Goal: Find specific page/section: Find specific page/section

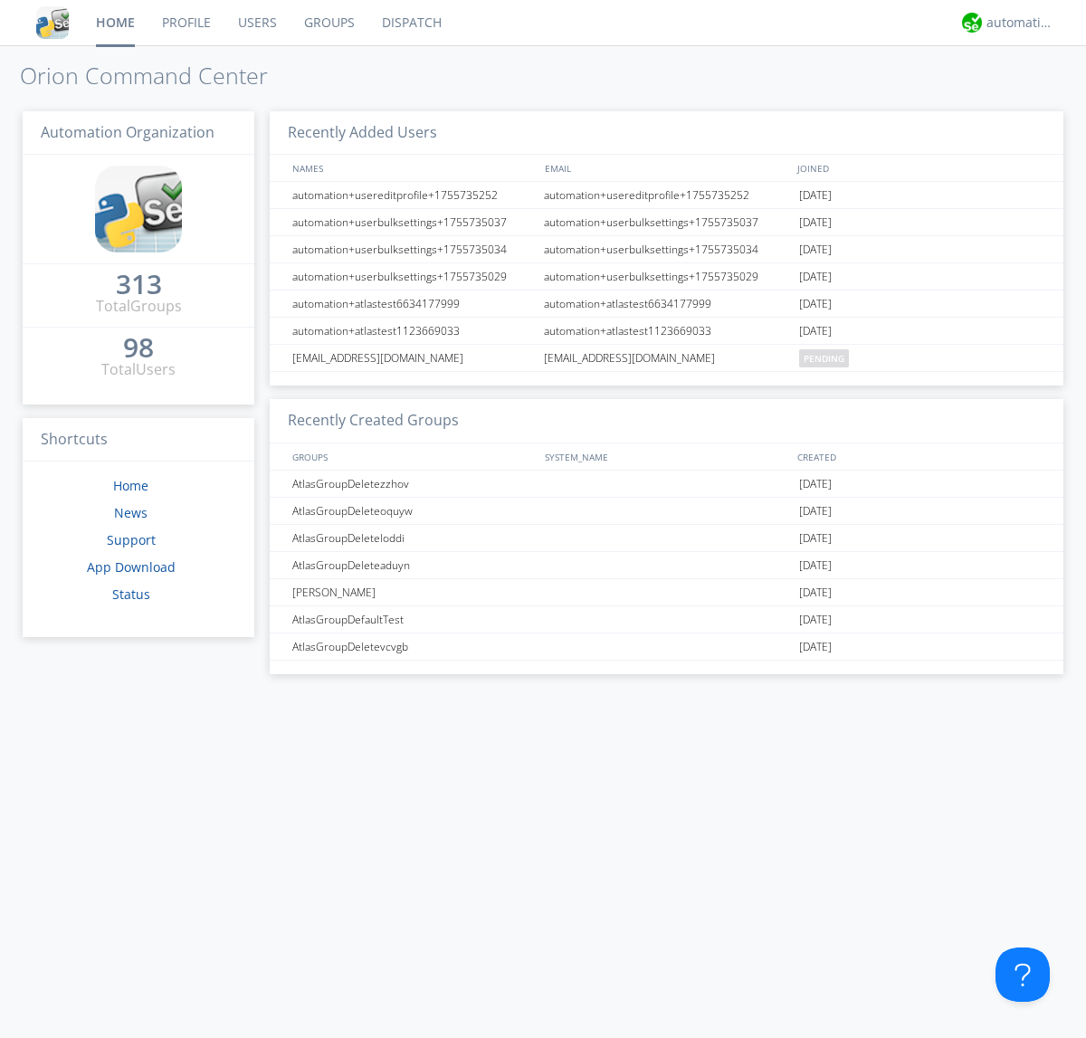
click at [327, 23] on link "Groups" at bounding box center [329, 22] width 78 height 45
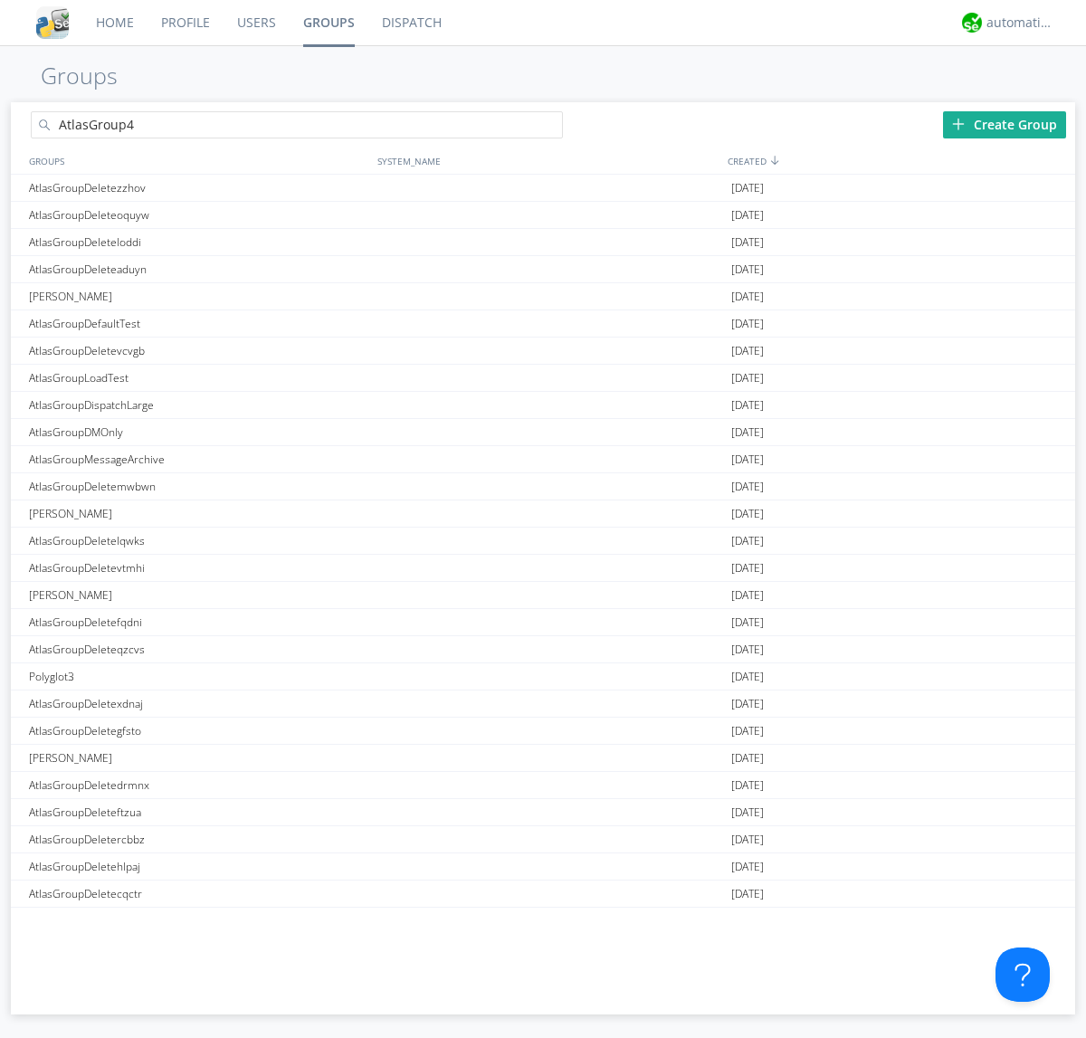
type input "AtlasGroup4"
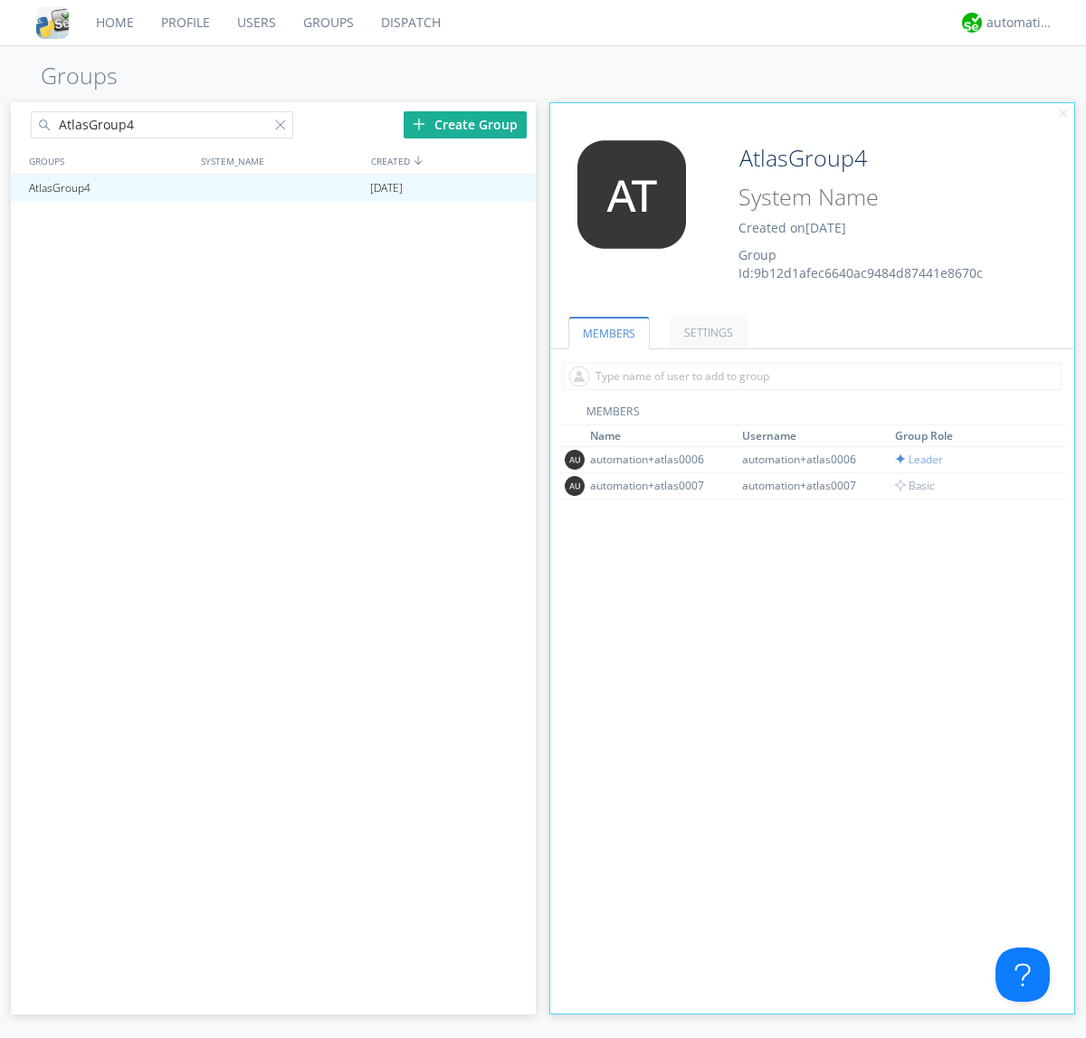
click at [706, 332] on link "SETTINGS" at bounding box center [708, 333] width 78 height 32
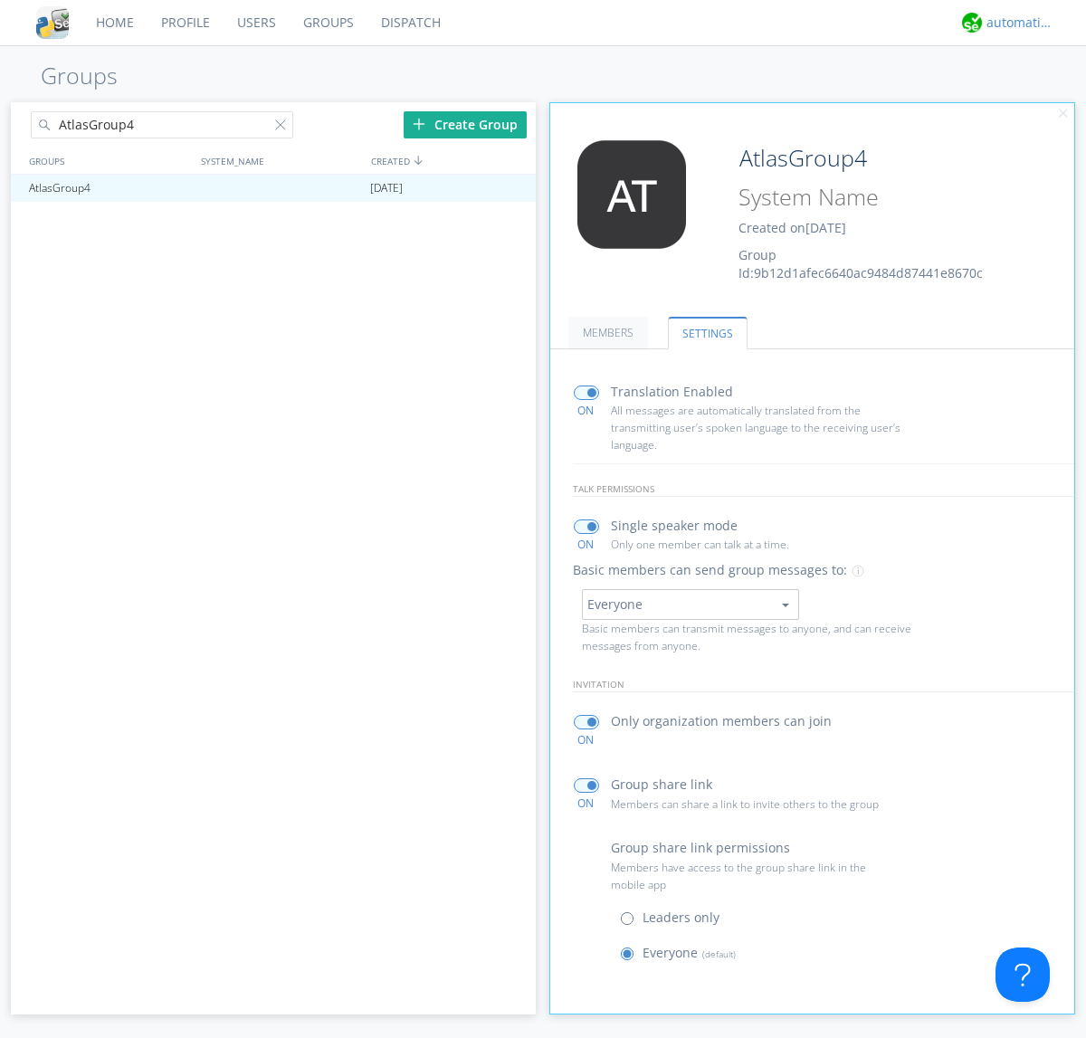
click at [1015, 23] on div "automation+atlas" at bounding box center [1020, 23] width 68 height 18
